Goal: Information Seeking & Learning: Learn about a topic

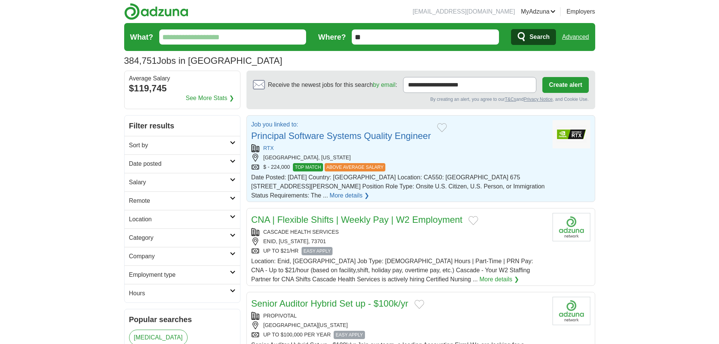
click at [341, 136] on link "Principal Software Systems Quality Engineer" at bounding box center [341, 136] width 180 height 10
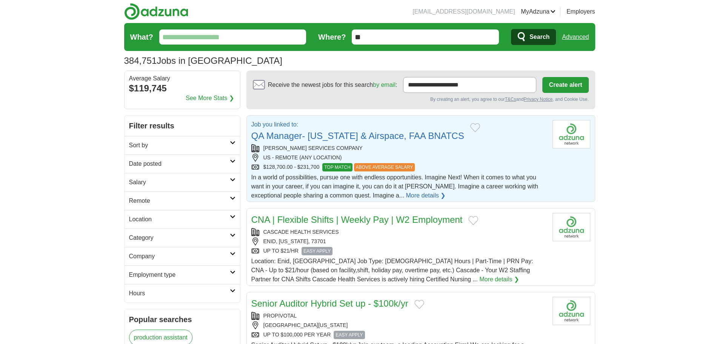
click at [362, 138] on link "QA Manager- [US_STATE] & Airspace, FAA BNATCS" at bounding box center [357, 136] width 213 height 10
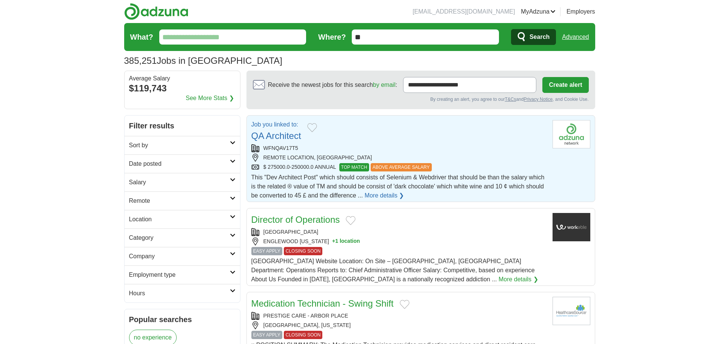
click at [298, 137] on link "QA Architect" at bounding box center [276, 136] width 50 height 10
